Goal: Transaction & Acquisition: Purchase product/service

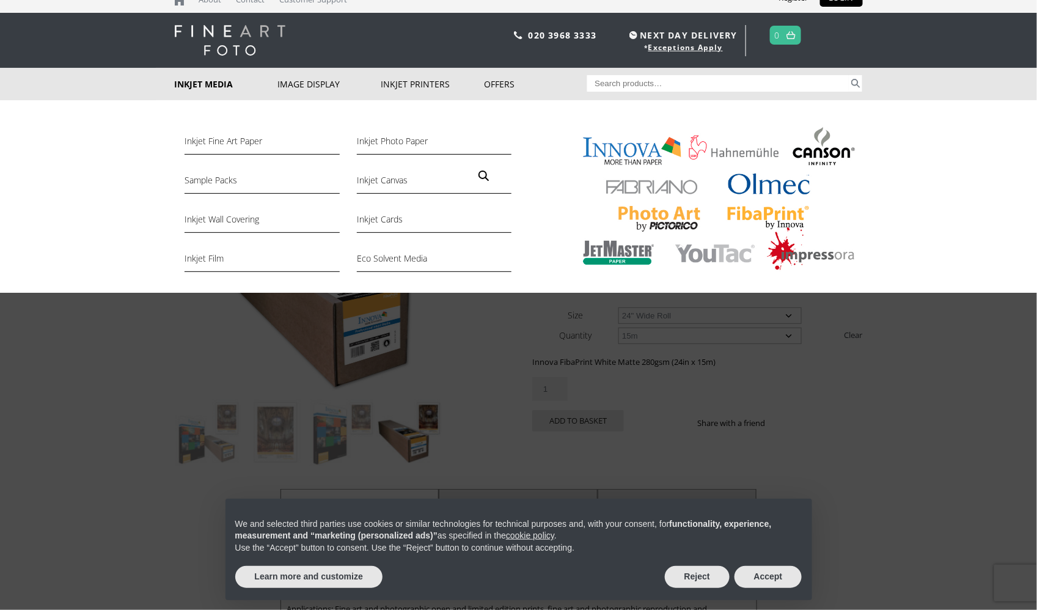
scroll to position [13, 0]
click at [204, 145] on link "Inkjet Fine Art Paper" at bounding box center [262, 144] width 155 height 21
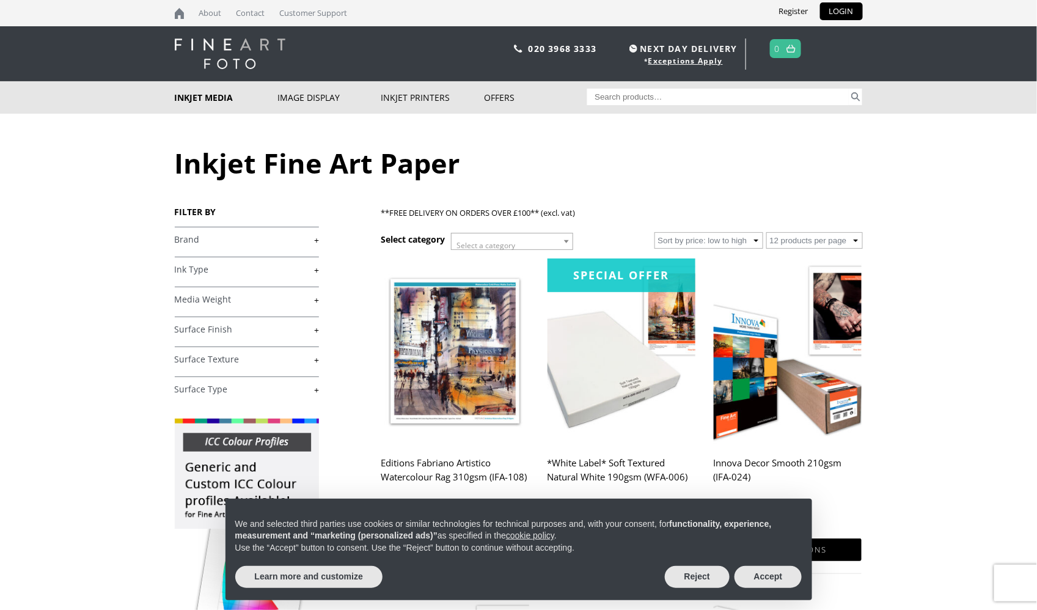
click at [230, 356] on link "+" at bounding box center [247, 360] width 144 height 12
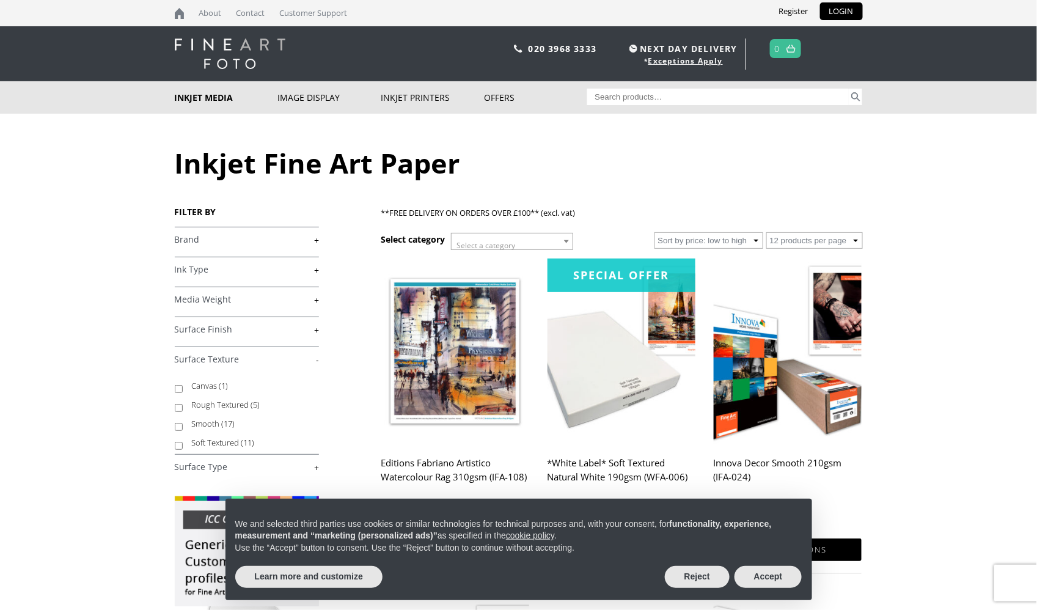
click at [177, 405] on input "Rough Textured (5)" at bounding box center [179, 408] width 8 height 8
checkbox input "true"
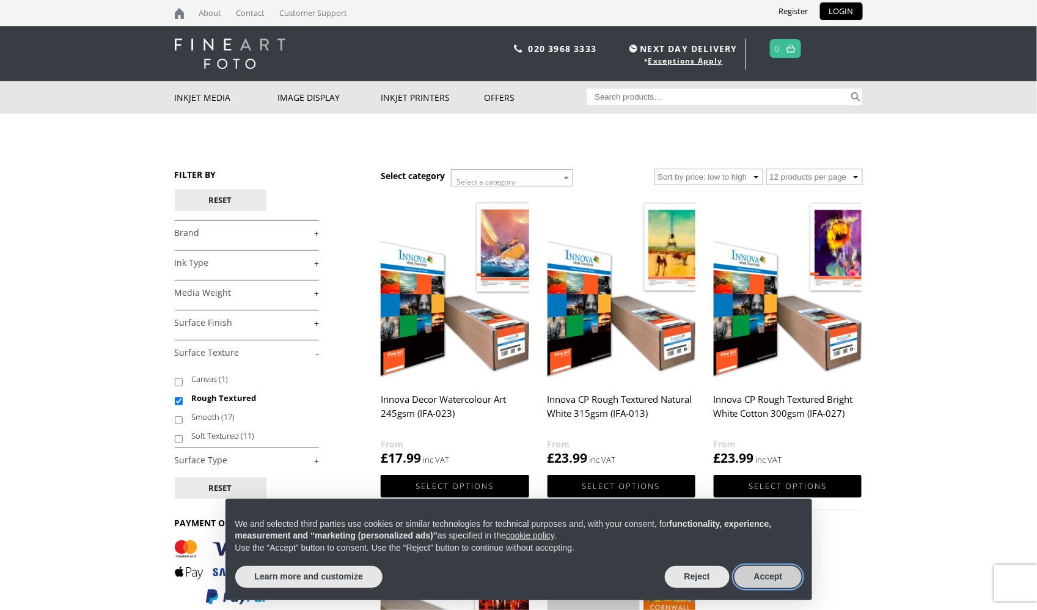
click at [761, 580] on button "Accept" at bounding box center [768, 577] width 68 height 22
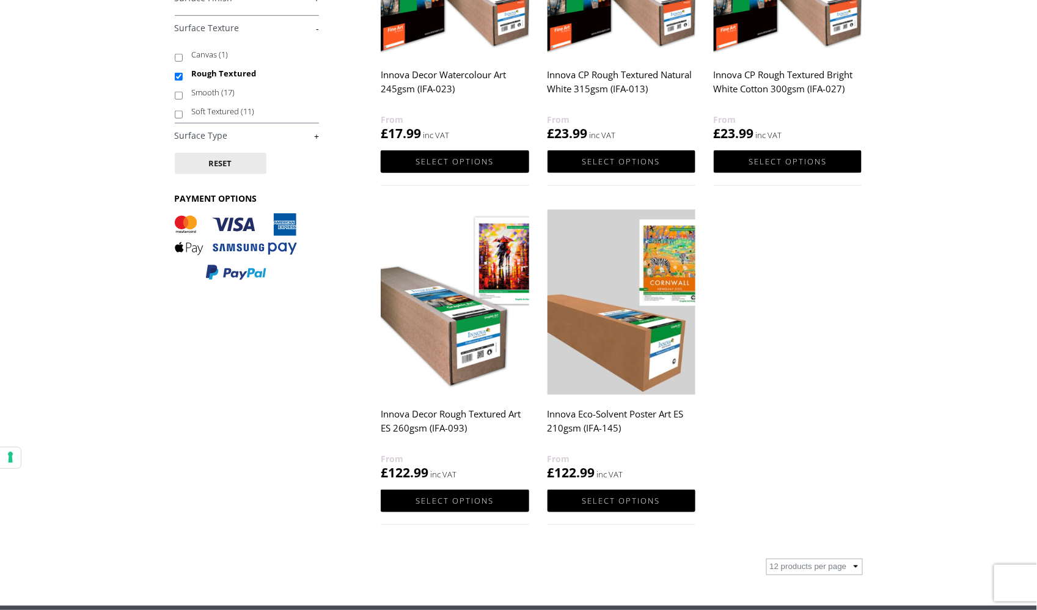
scroll to position [328, 0]
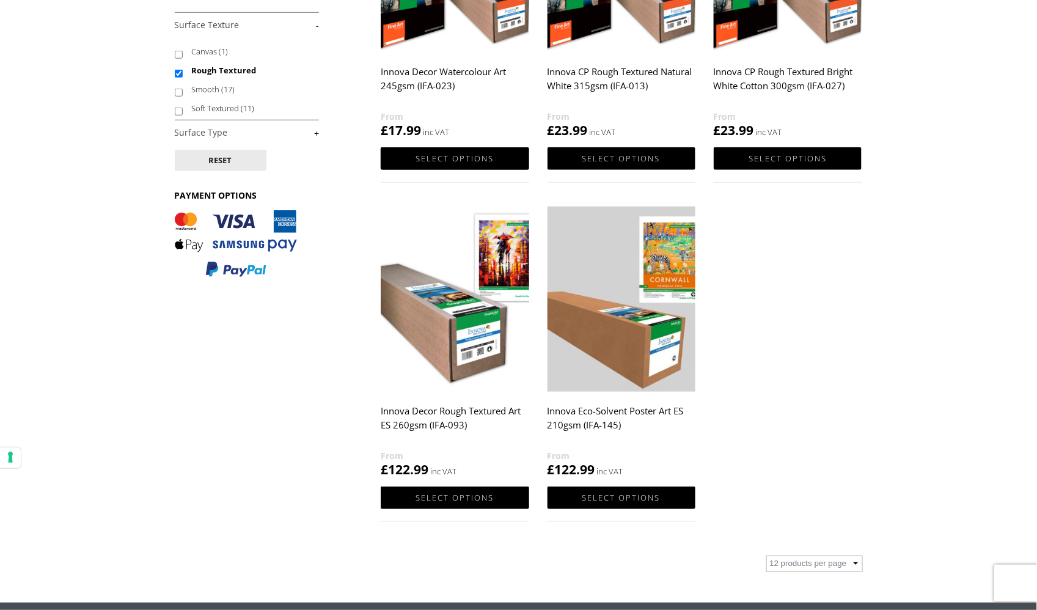
click at [436, 354] on img at bounding box center [455, 299] width 148 height 185
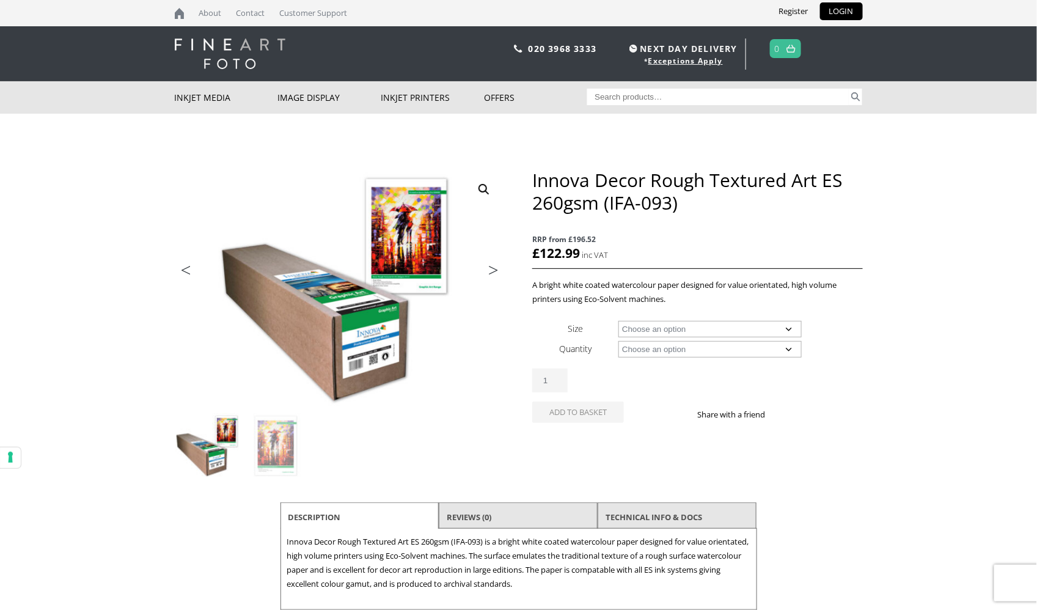
click at [672, 336] on select "Choose an option 30" Wide Roll 54" Wide Roll 60" Wide Roll" at bounding box center [709, 329] width 183 height 16
click at [618, 322] on select "Choose an option 30" Wide Roll 54" Wide Roll 60" Wide Roll" at bounding box center [709, 329] width 183 height 16
select select "30-wide-roll"
click at [665, 356] on select "Choose an option 25m" at bounding box center [709, 349] width 183 height 16
select select "25m"
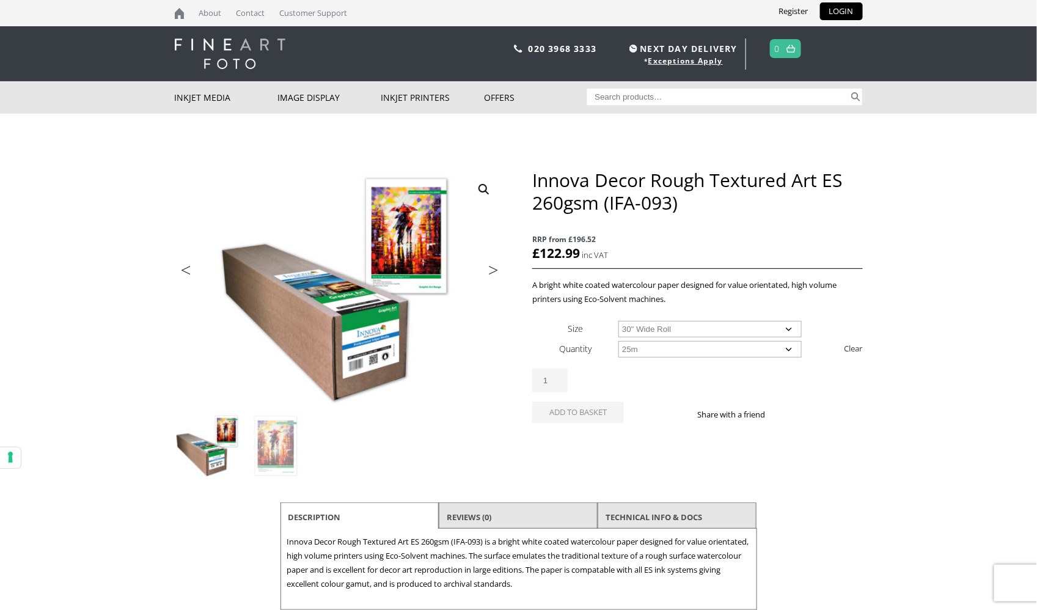
click at [618, 348] on select "Choose an option 25m" at bounding box center [709, 349] width 183 height 16
select select "30-wide-roll"
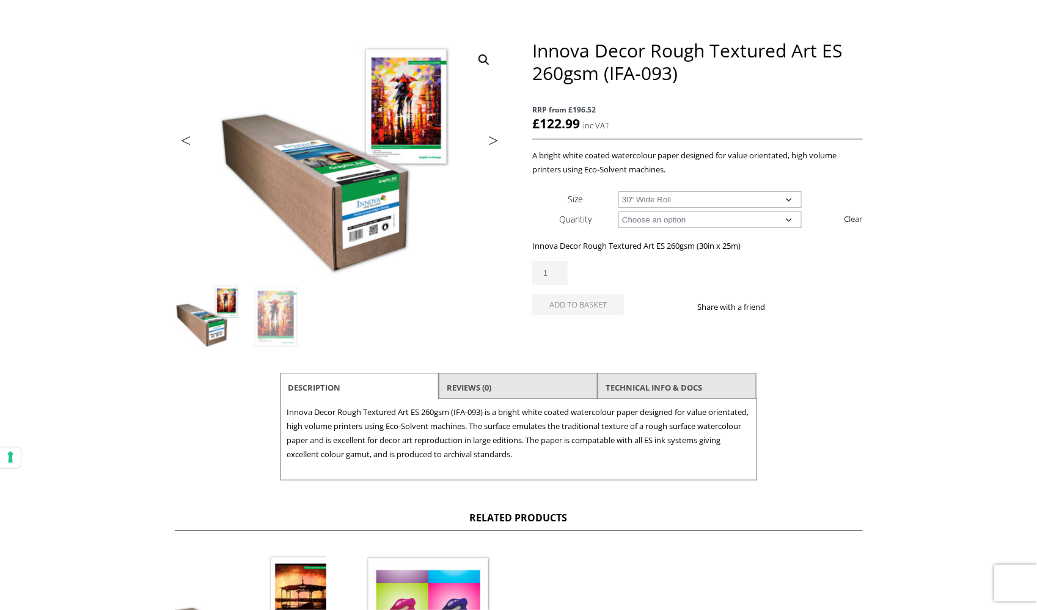
click at [648, 399] on ul "Description Reviews (0) TECHNICAL INFO & DOCS" at bounding box center [518, 386] width 477 height 26
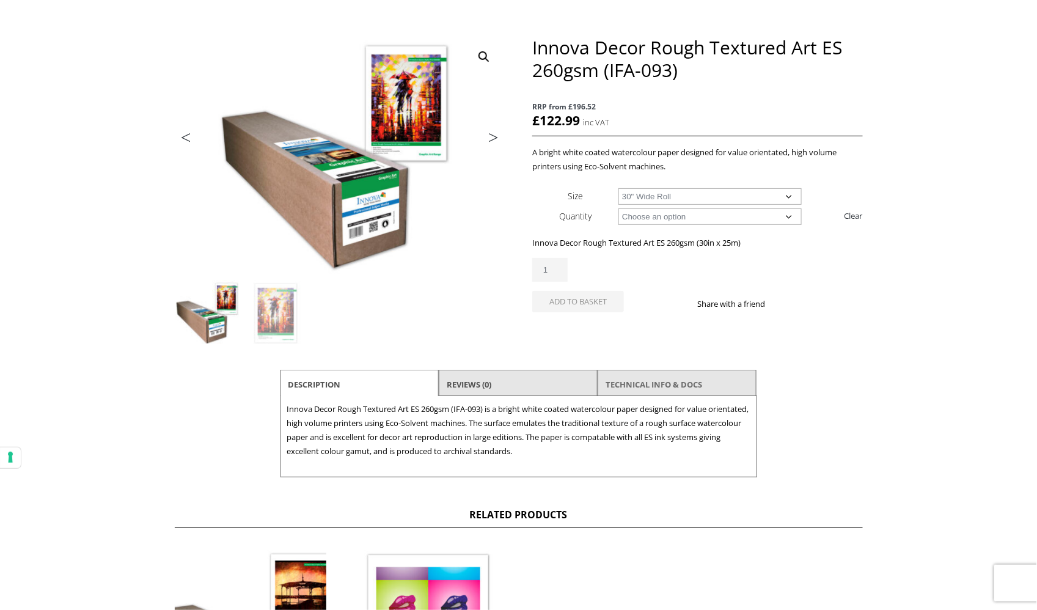
click at [644, 395] on link "TECHNICAL INFO & DOCS" at bounding box center [654, 384] width 97 height 22
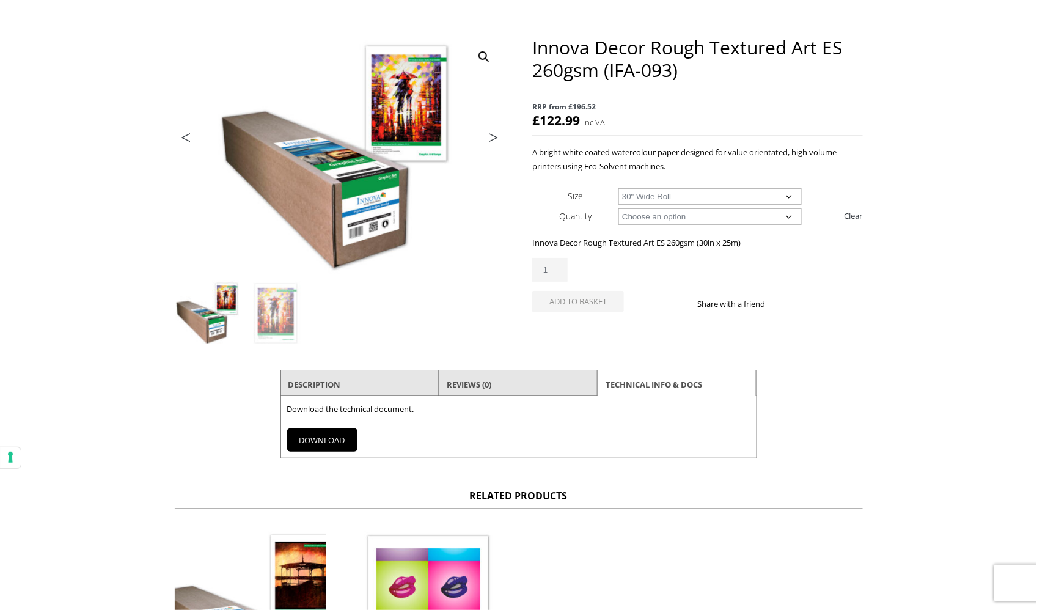
click at [325, 449] on link "DOWNLOAD" at bounding box center [322, 439] width 70 height 23
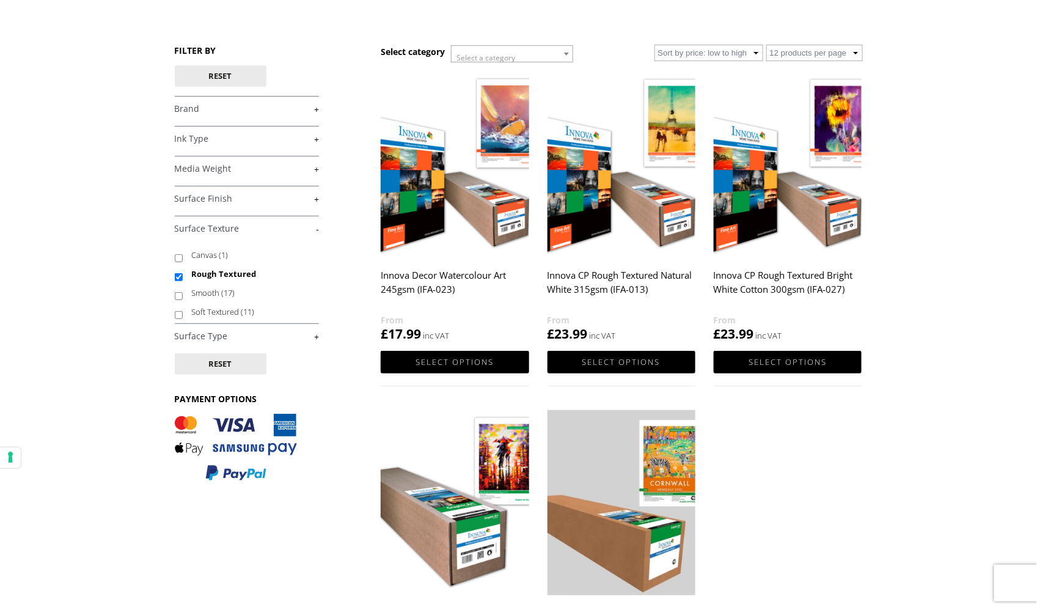
scroll to position [114, 0]
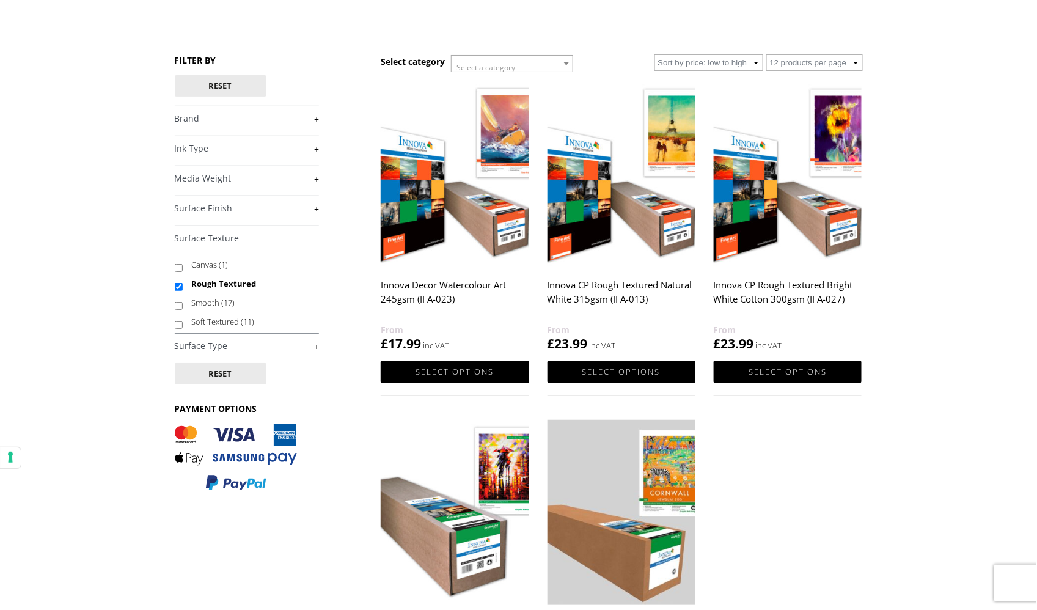
click at [313, 150] on link "+" at bounding box center [247, 149] width 144 height 12
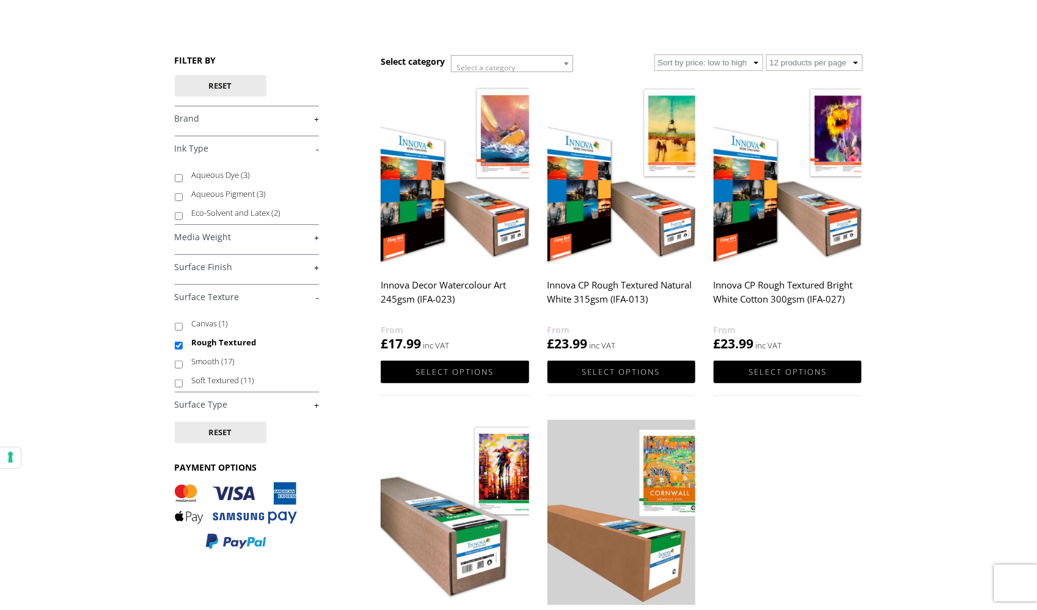
click at [178, 194] on input "Aqueous Pigment (3)" at bounding box center [179, 197] width 8 height 8
checkbox input "true"
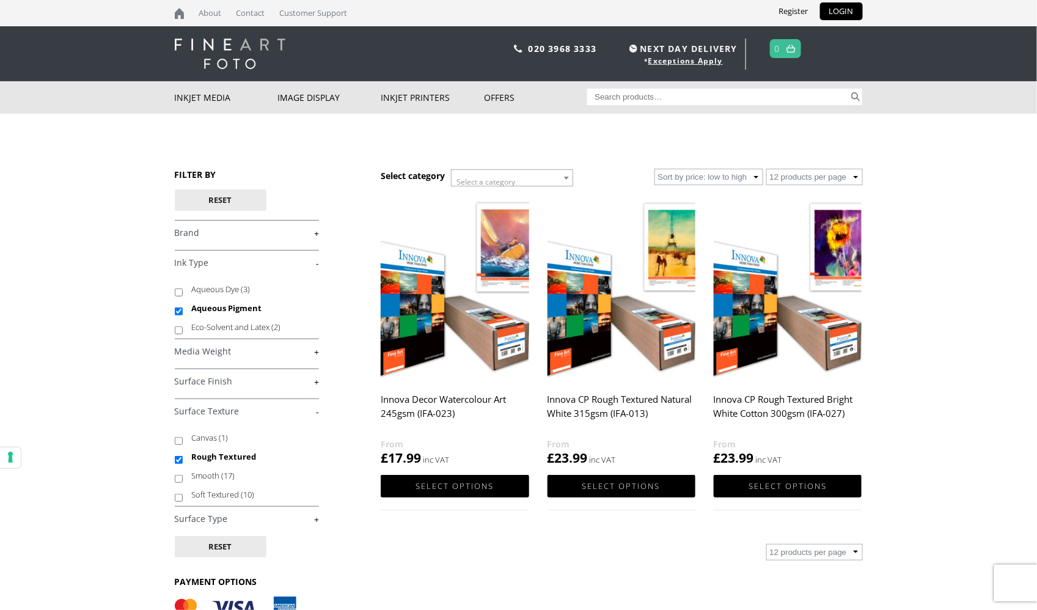
click at [490, 364] on img at bounding box center [455, 287] width 148 height 185
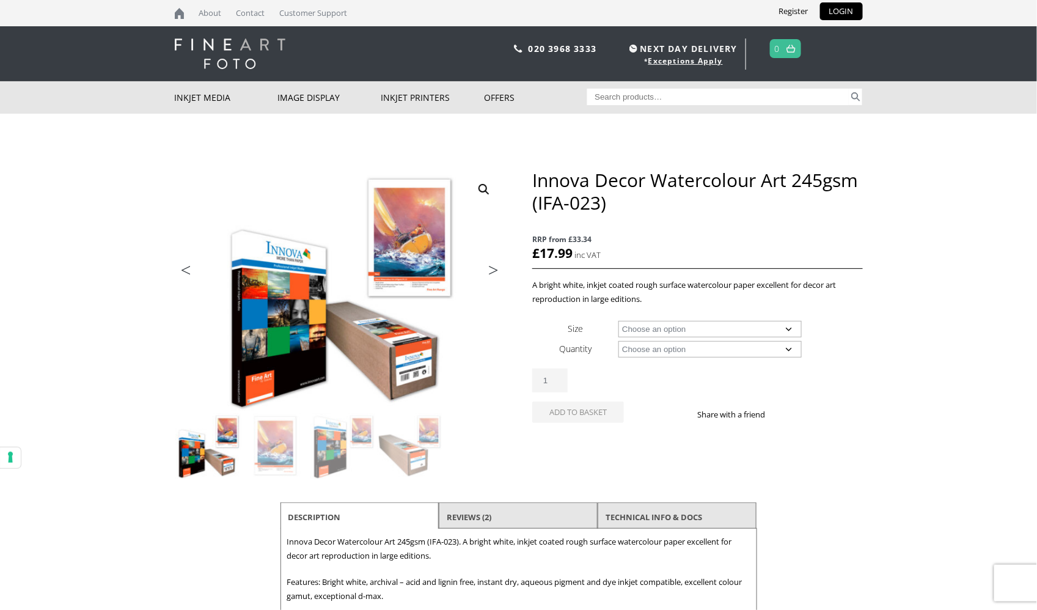
click at [662, 337] on select "Choose an option A4 Sheet A3 Sheet A3+ Sheet A2 Sheet 17" Wide Roll 24" Wide Ro…" at bounding box center [709, 329] width 183 height 16
click at [618, 322] on select "Choose an option A4 Sheet A3 Sheet A3+ Sheet A2 Sheet 17" Wide Roll 24" Wide Ro…" at bounding box center [709, 329] width 183 height 16
select select "36-wide-roll"
click at [654, 357] on select "Choose an option 30m" at bounding box center [709, 349] width 183 height 16
select select "30m"
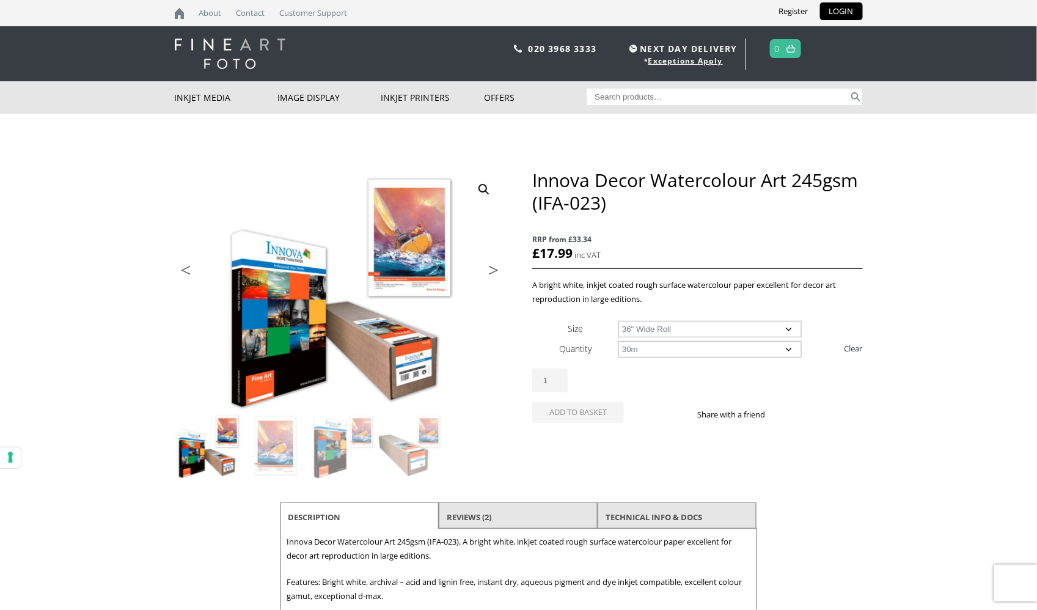
click at [618, 348] on select "Choose an option 30m" at bounding box center [709, 349] width 183 height 16
select select "36-wide-roll"
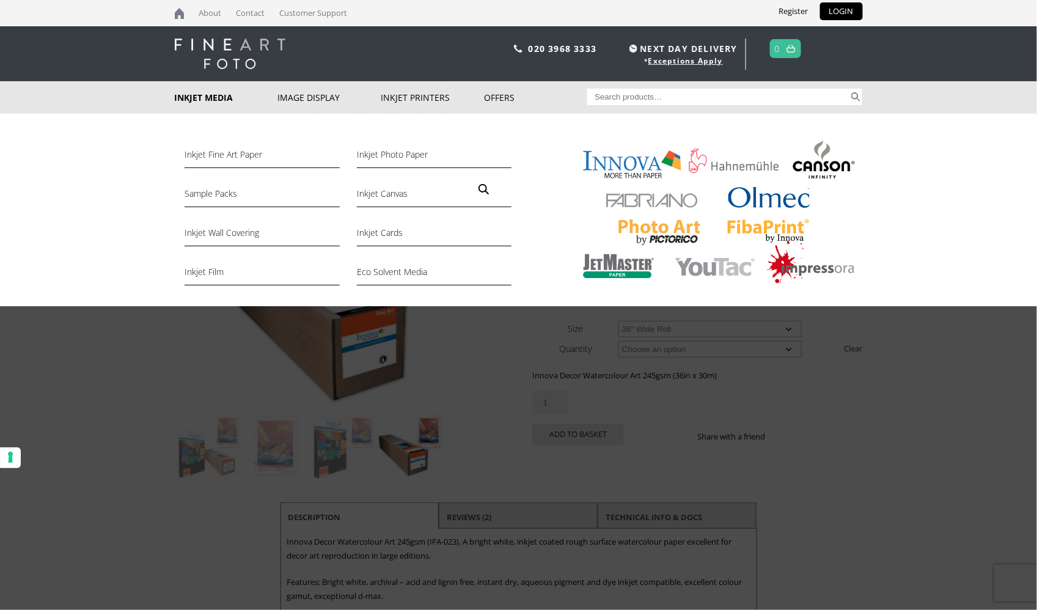
click at [64, 150] on div "Inkjet Fine Art Paper Inkjet Photo Paper Sample Packs Inkjet Canvas Inkjet Wall…" at bounding box center [518, 210] width 1037 height 192
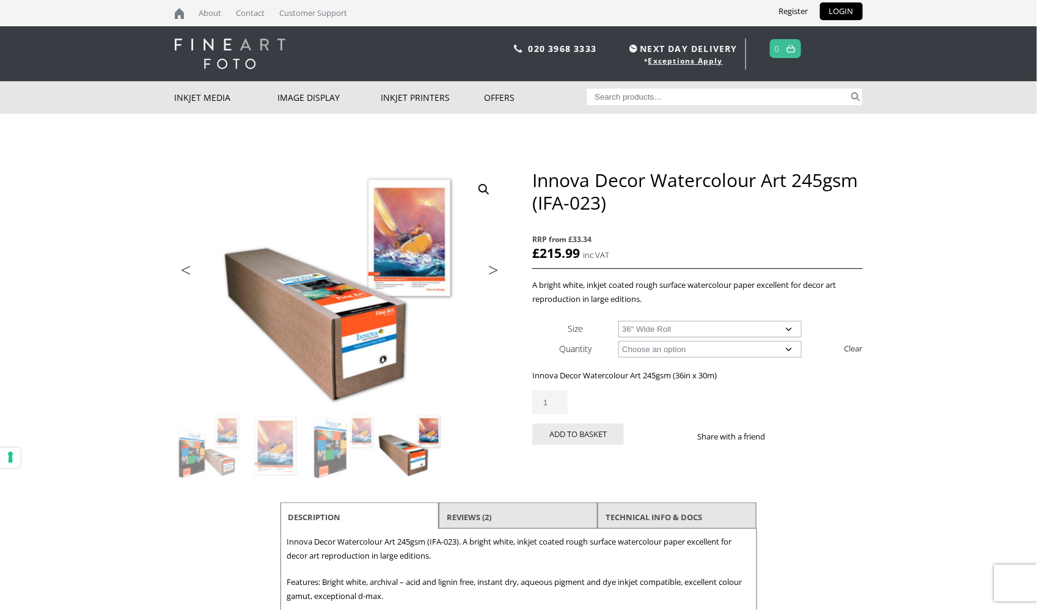
drag, startPoint x: 157, startPoint y: 429, endPoint x: 148, endPoint y: 416, distance: 15.4
click at [157, 429] on body "NEXT DAY DELIVERY * Exceptions Apply About Contact Customer Support Register LO…" at bounding box center [518, 305] width 1037 height 610
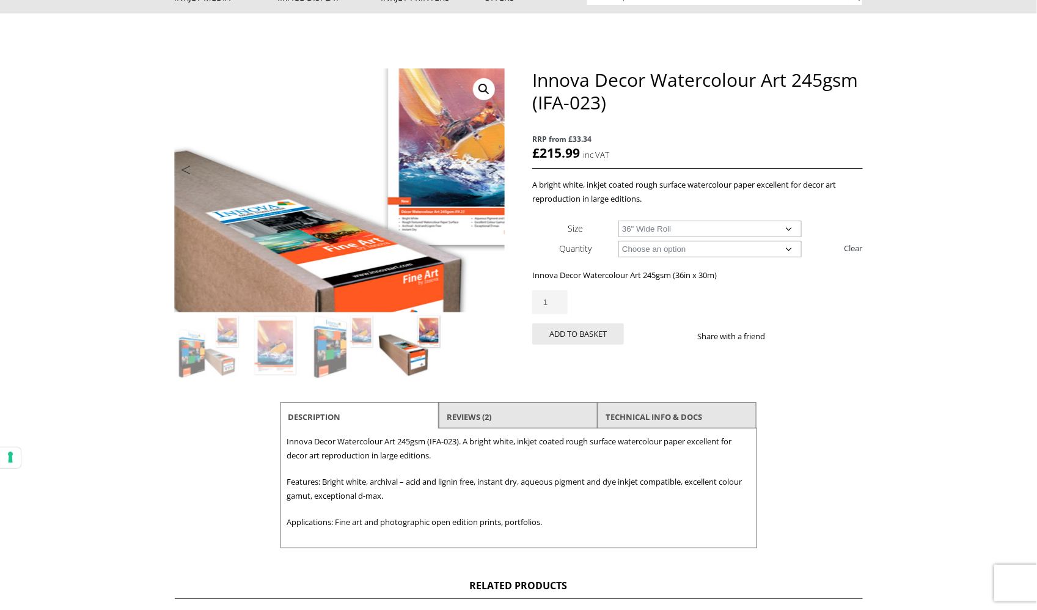
scroll to position [103, 0]
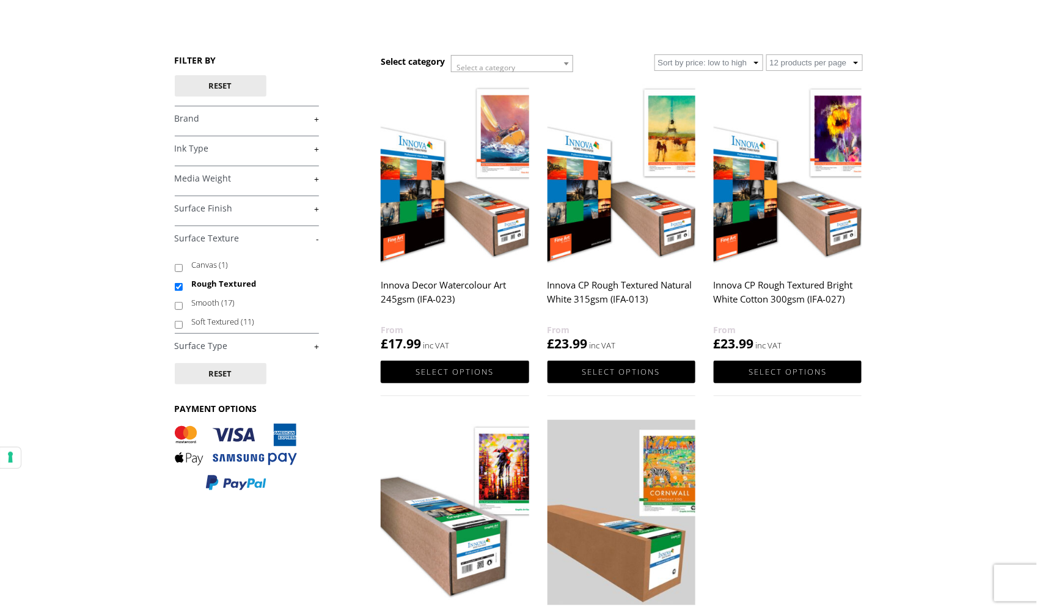
scroll to position [114, 0]
